Goal: Task Accomplishment & Management: Use online tool/utility

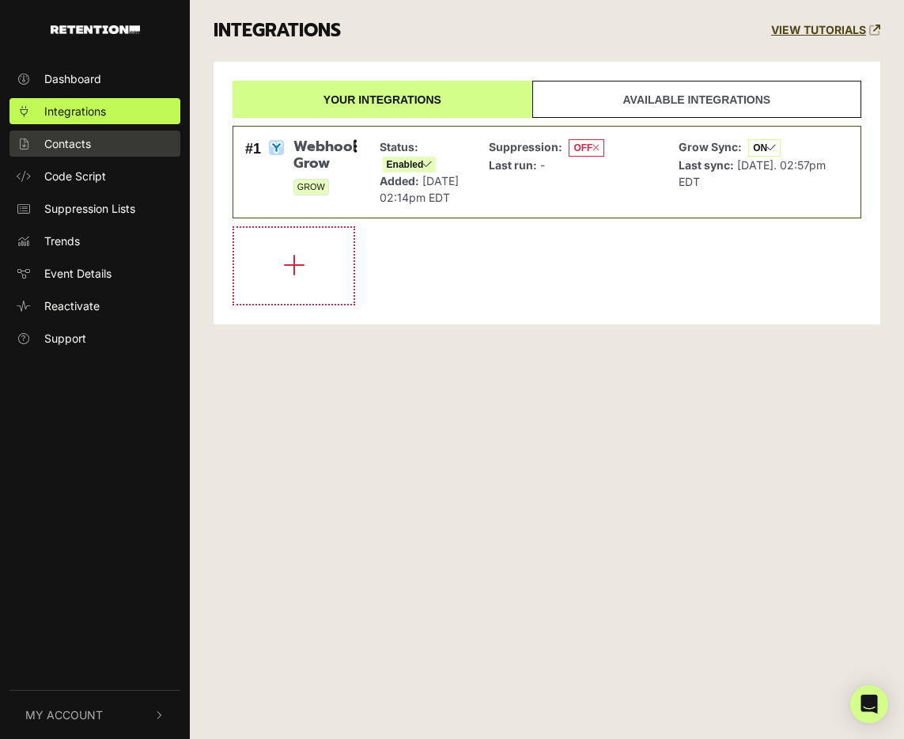
click at [83, 146] on span "Contacts" at bounding box center [67, 143] width 47 height 17
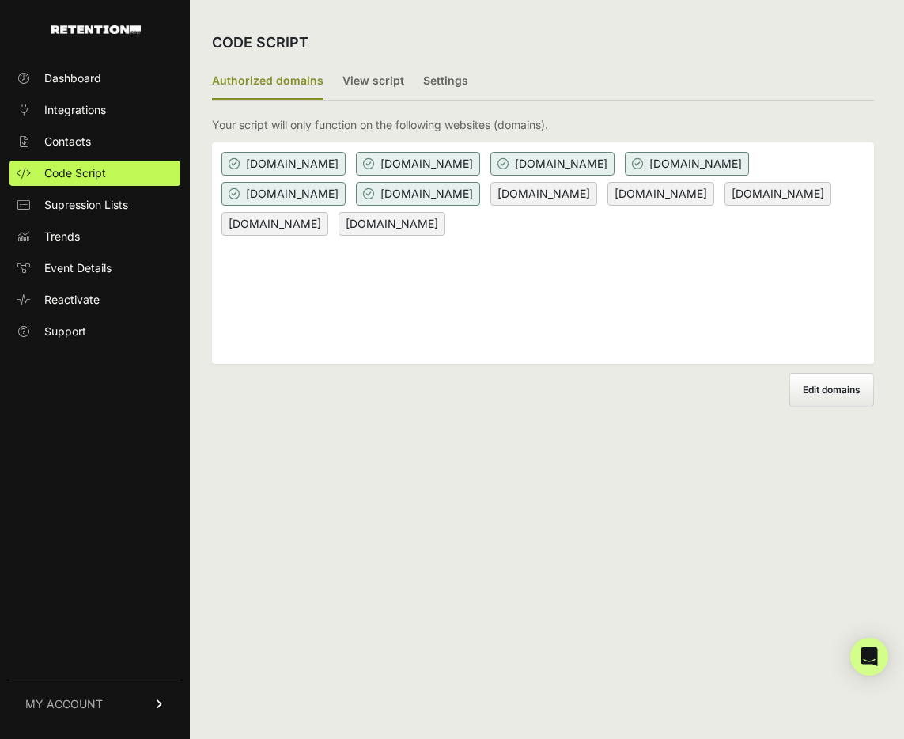
click at [559, 162] on span "[DOMAIN_NAME]" at bounding box center [553, 164] width 124 height 24
click at [377, 84] on label "View script" at bounding box center [374, 81] width 62 height 37
click at [0, 0] on input "View script" at bounding box center [0, 0] width 0 height 0
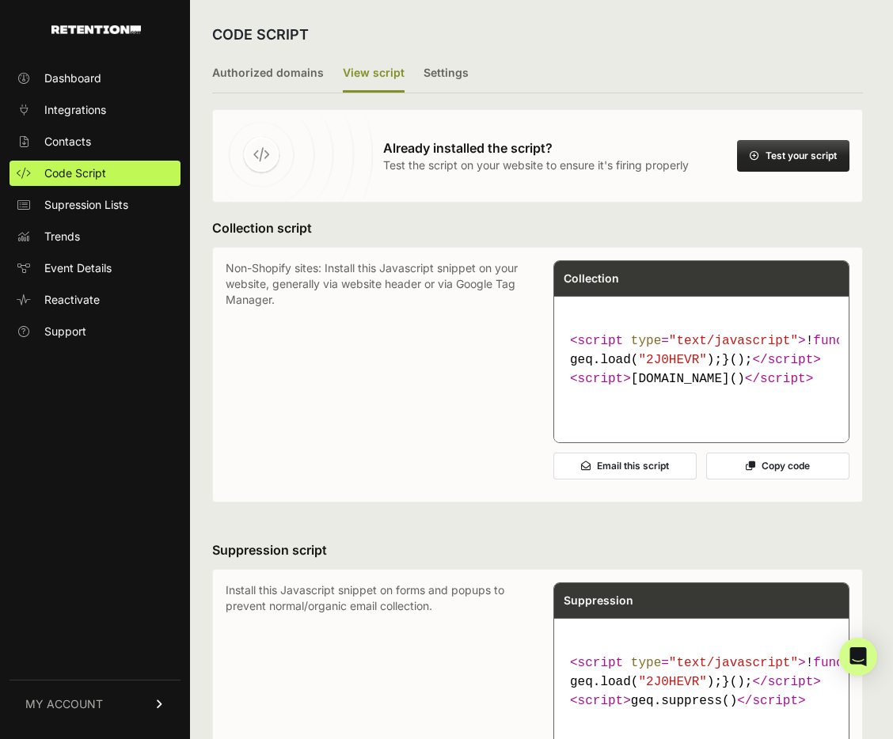
scroll to position [9, 0]
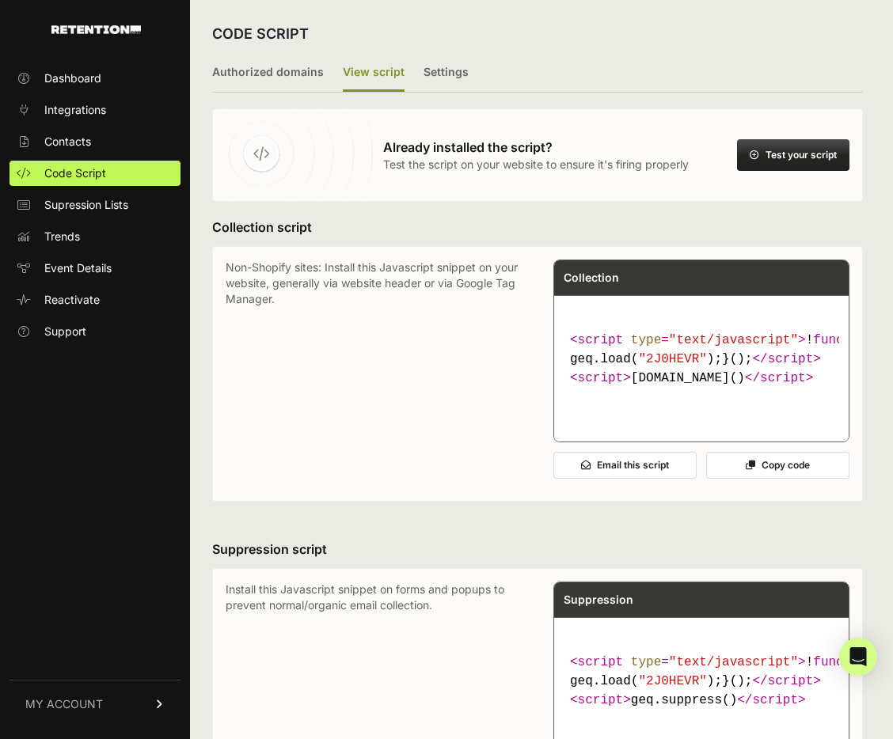
click at [803, 147] on button "Test your script" at bounding box center [793, 155] width 112 height 32
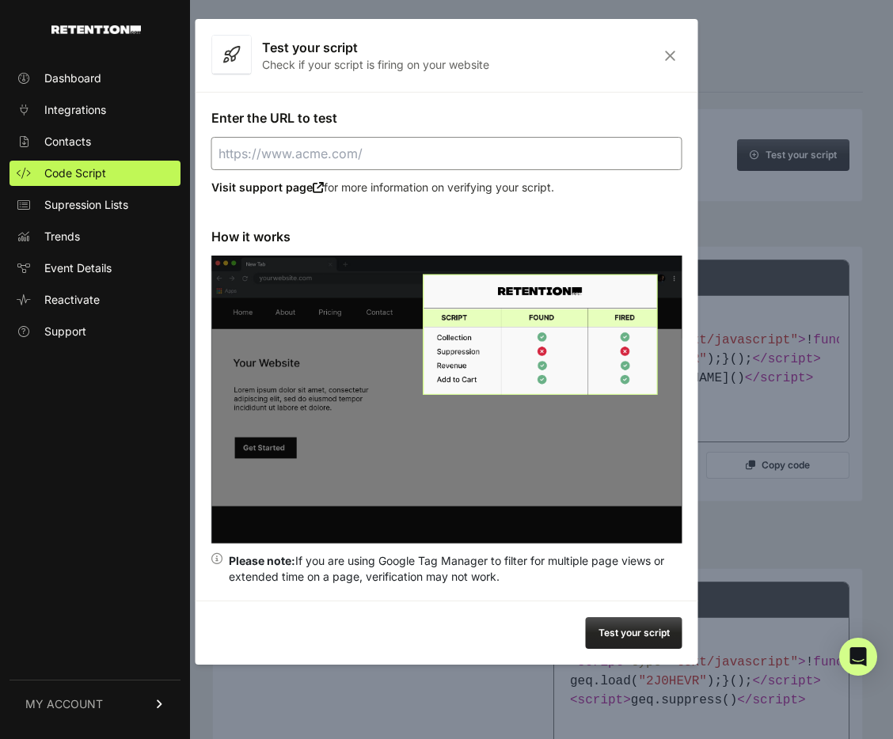
click at [480, 148] on input "Enter the URL to test" at bounding box center [446, 153] width 471 height 33
type input "https://jfb.dev"
click at [630, 625] on button "Test your script" at bounding box center [634, 633] width 97 height 32
click at [670, 49] on icon "Close" at bounding box center [670, 55] width 25 height 13
